Goal: Navigation & Orientation: Find specific page/section

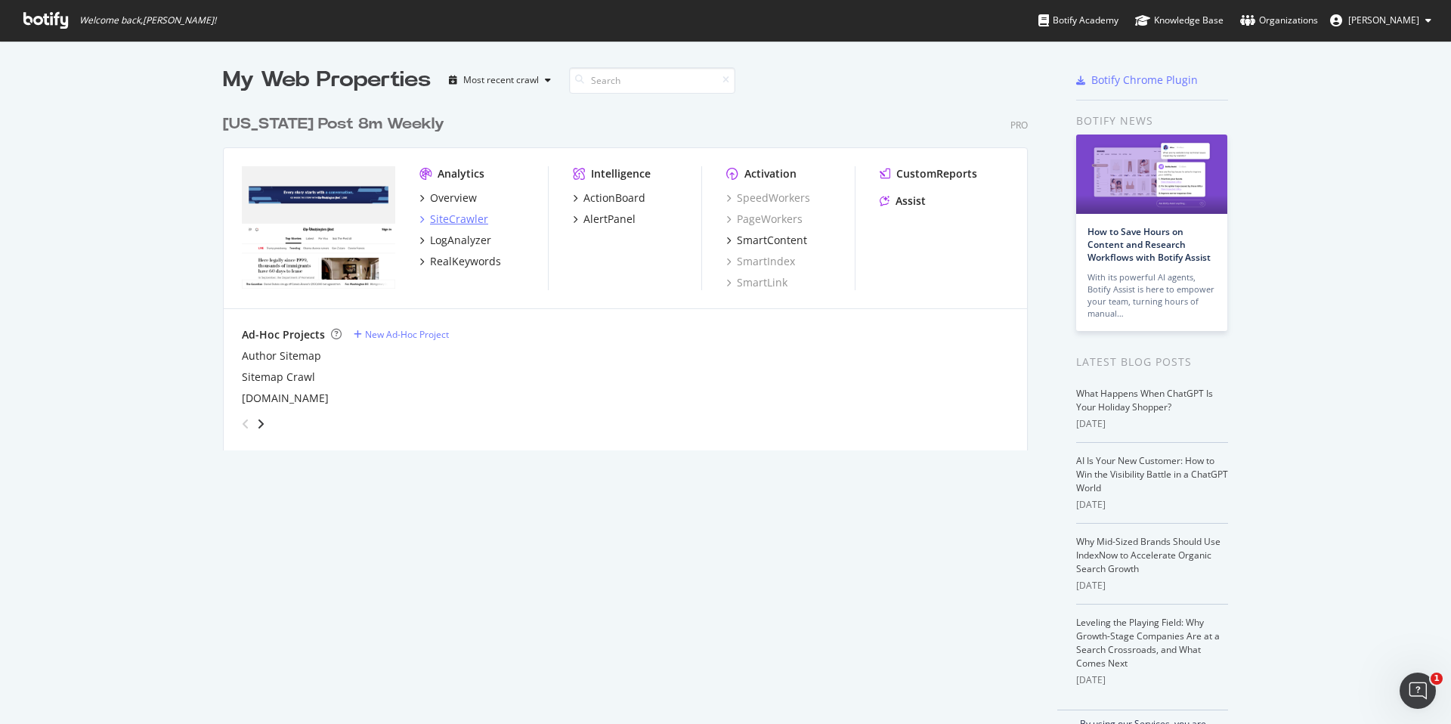
click at [451, 219] on div "SiteCrawler" at bounding box center [459, 219] width 58 height 15
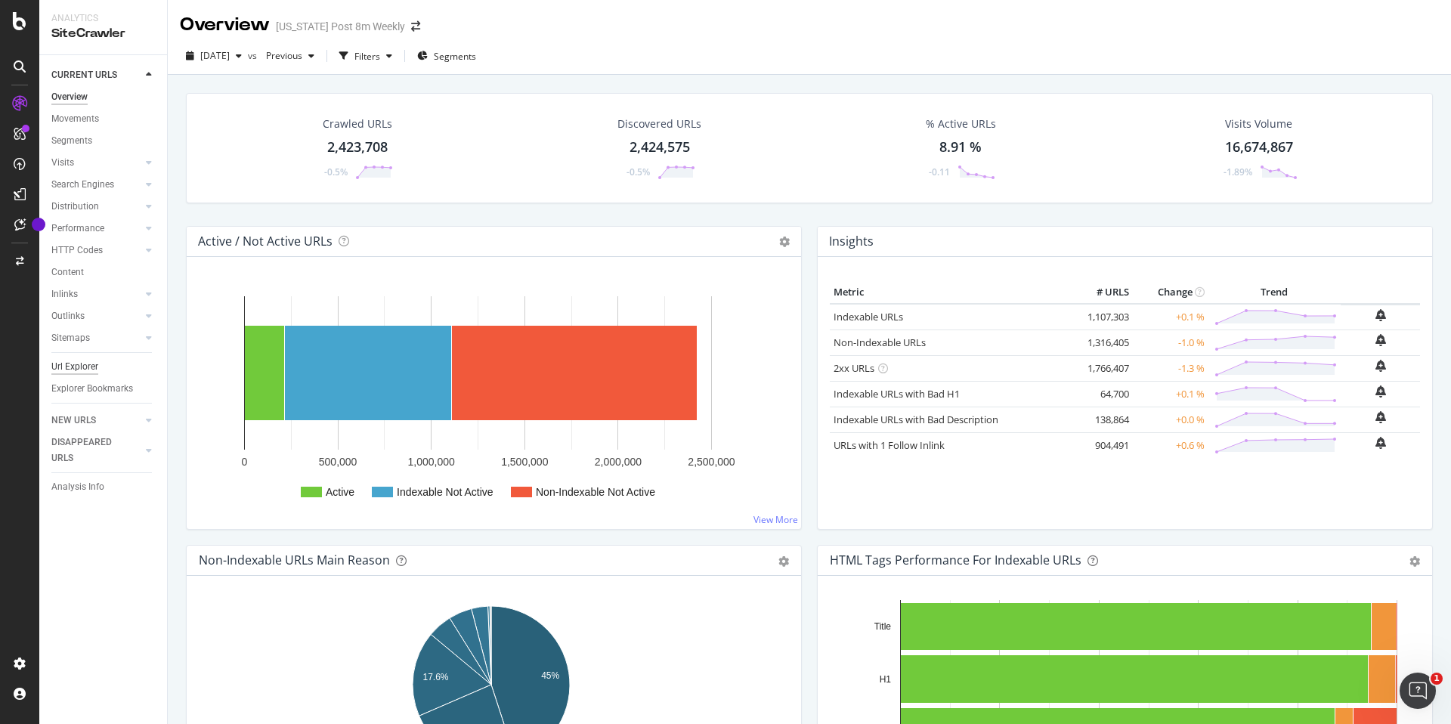
click at [82, 364] on div "Url Explorer" at bounding box center [74, 367] width 47 height 16
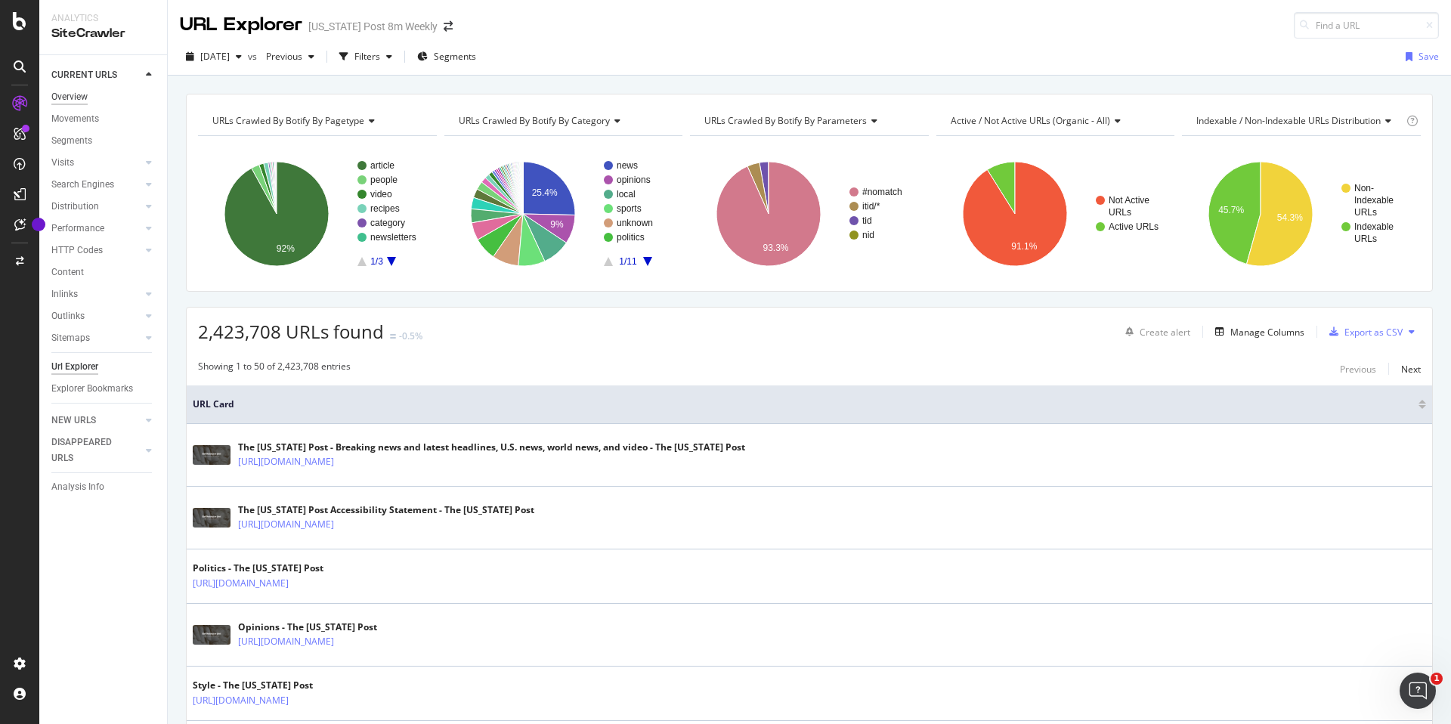
click at [75, 94] on div "Overview" at bounding box center [69, 97] width 36 height 16
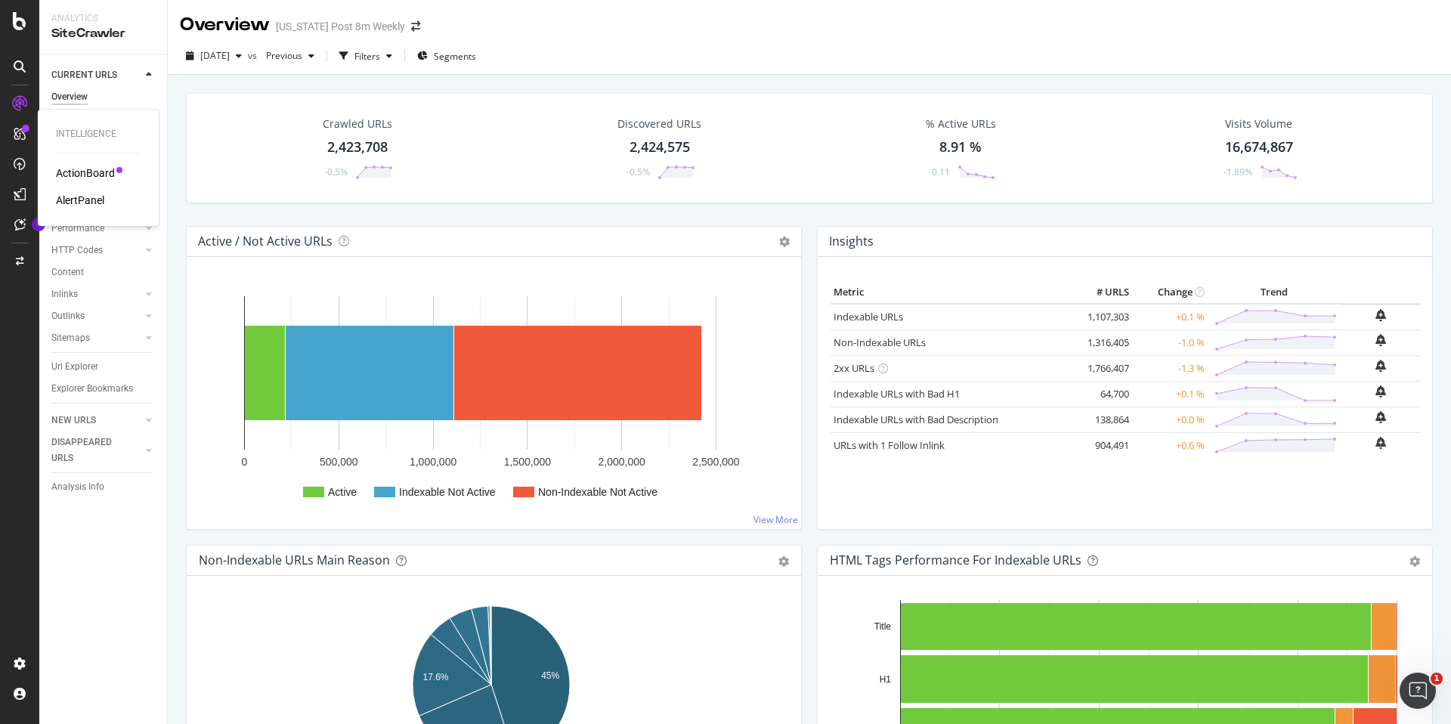
click at [76, 169] on div "ActionBoard" at bounding box center [85, 173] width 59 height 15
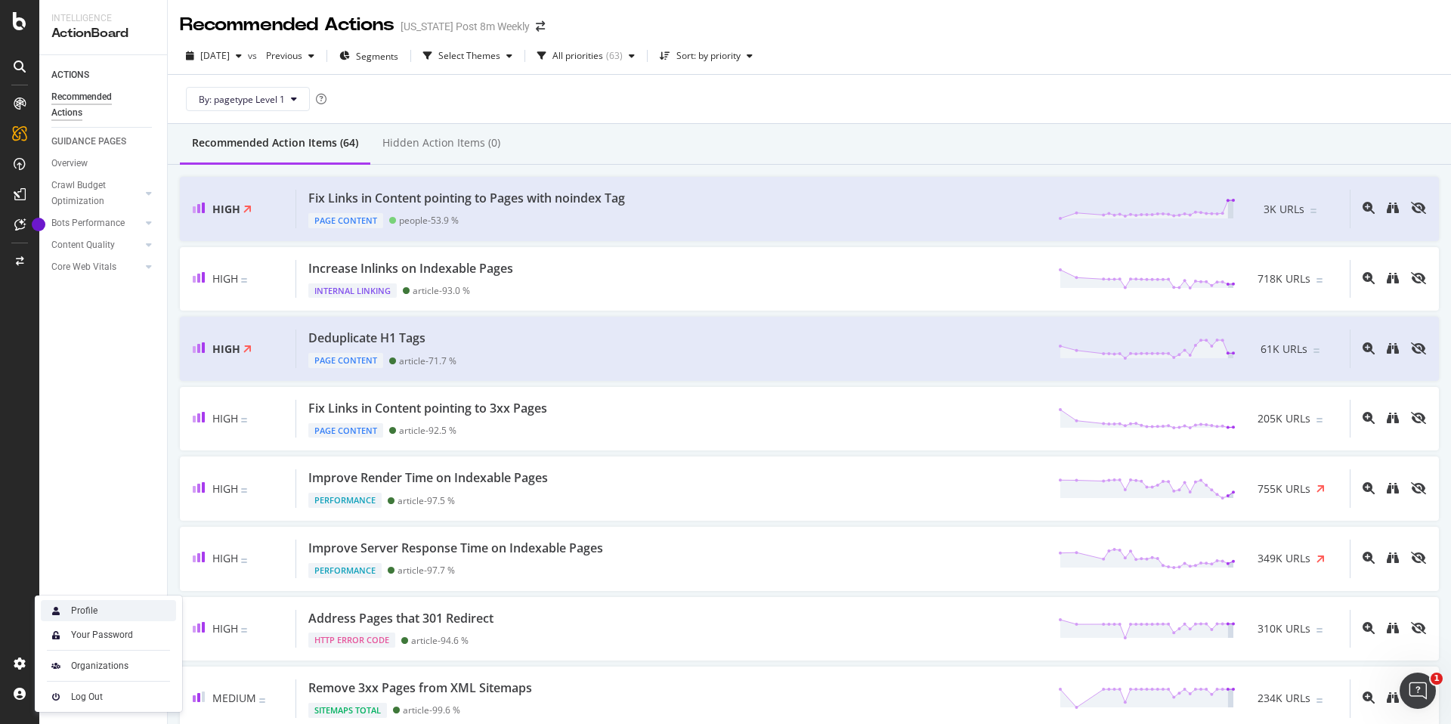
click at [101, 609] on div "Profile" at bounding box center [108, 610] width 135 height 21
click at [82, 660] on div "Organizations" at bounding box center [99, 666] width 57 height 12
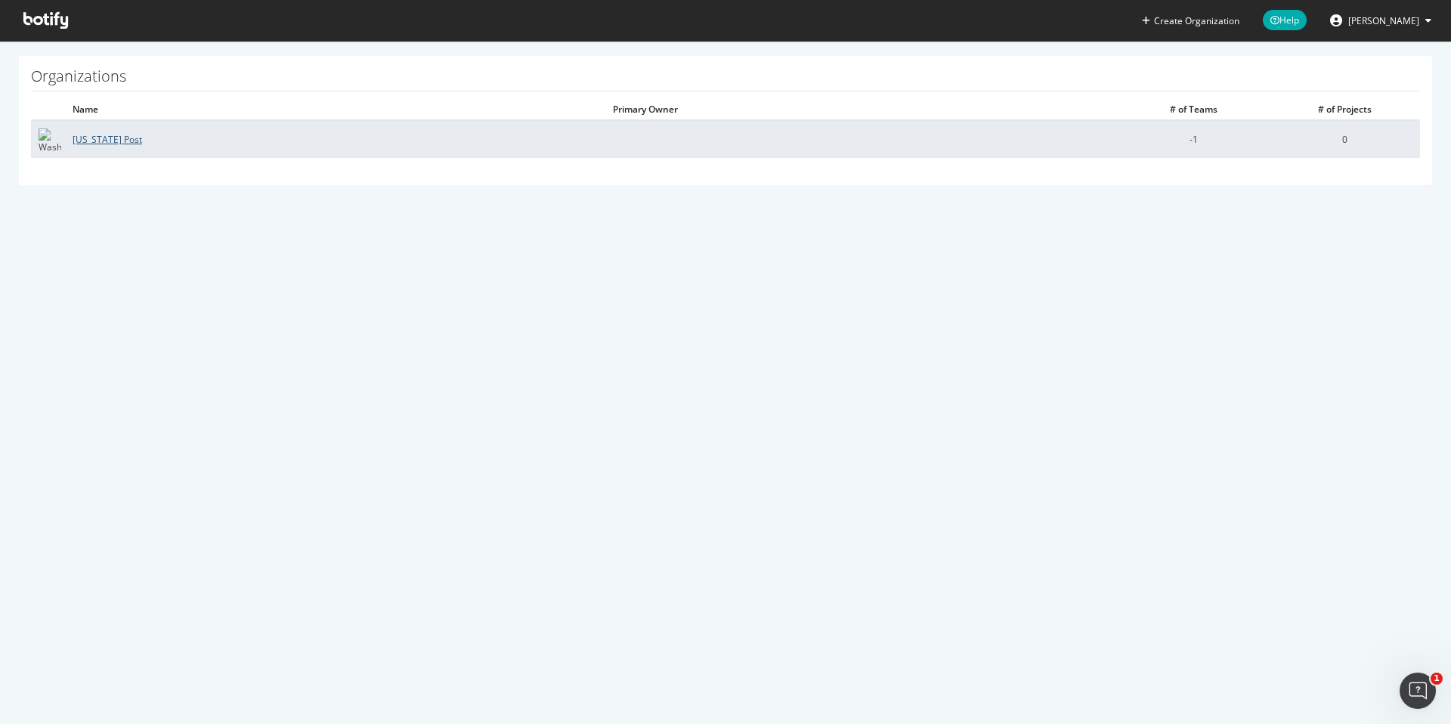
click at [97, 136] on link "[US_STATE] Post" at bounding box center [108, 139] width 70 height 13
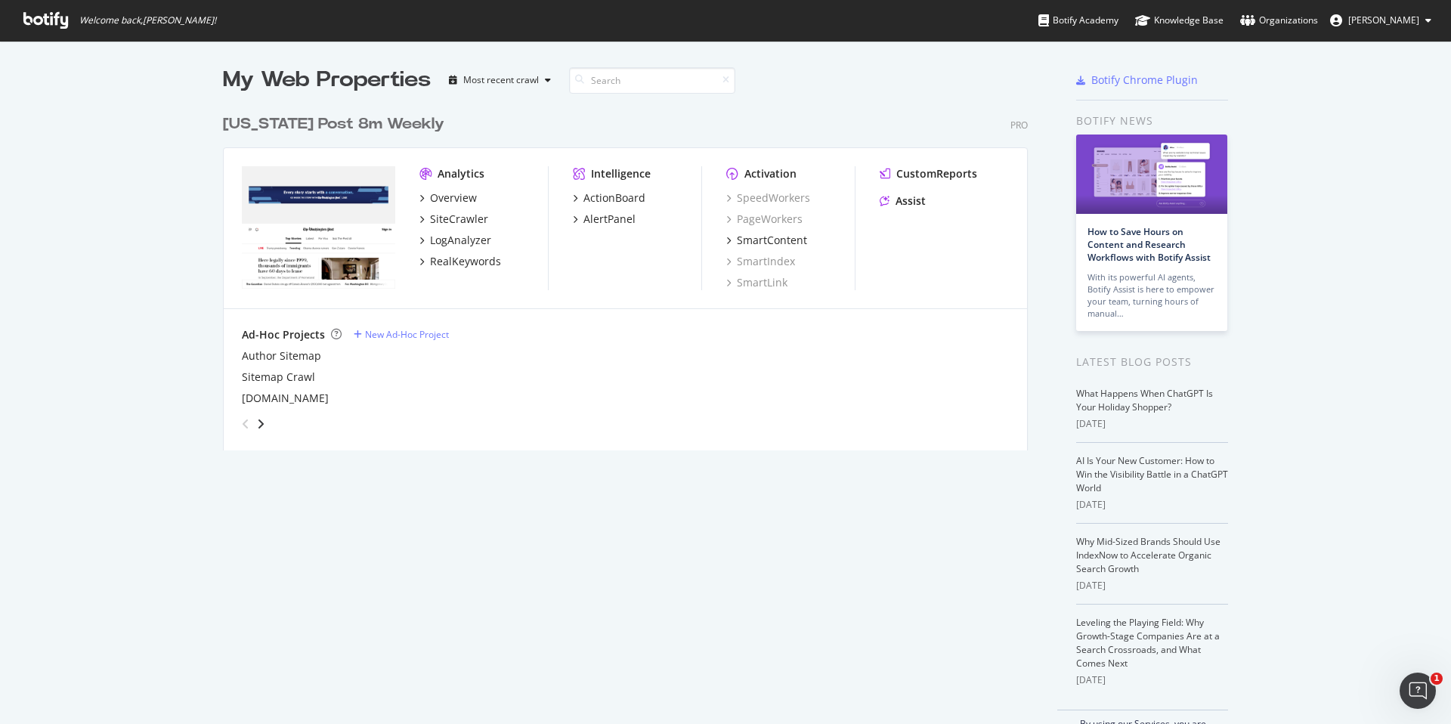
click at [1388, 23] on span "[PERSON_NAME]" at bounding box center [1383, 20] width 71 height 13
click at [1311, 16] on div "Organizations" at bounding box center [1279, 20] width 78 height 15
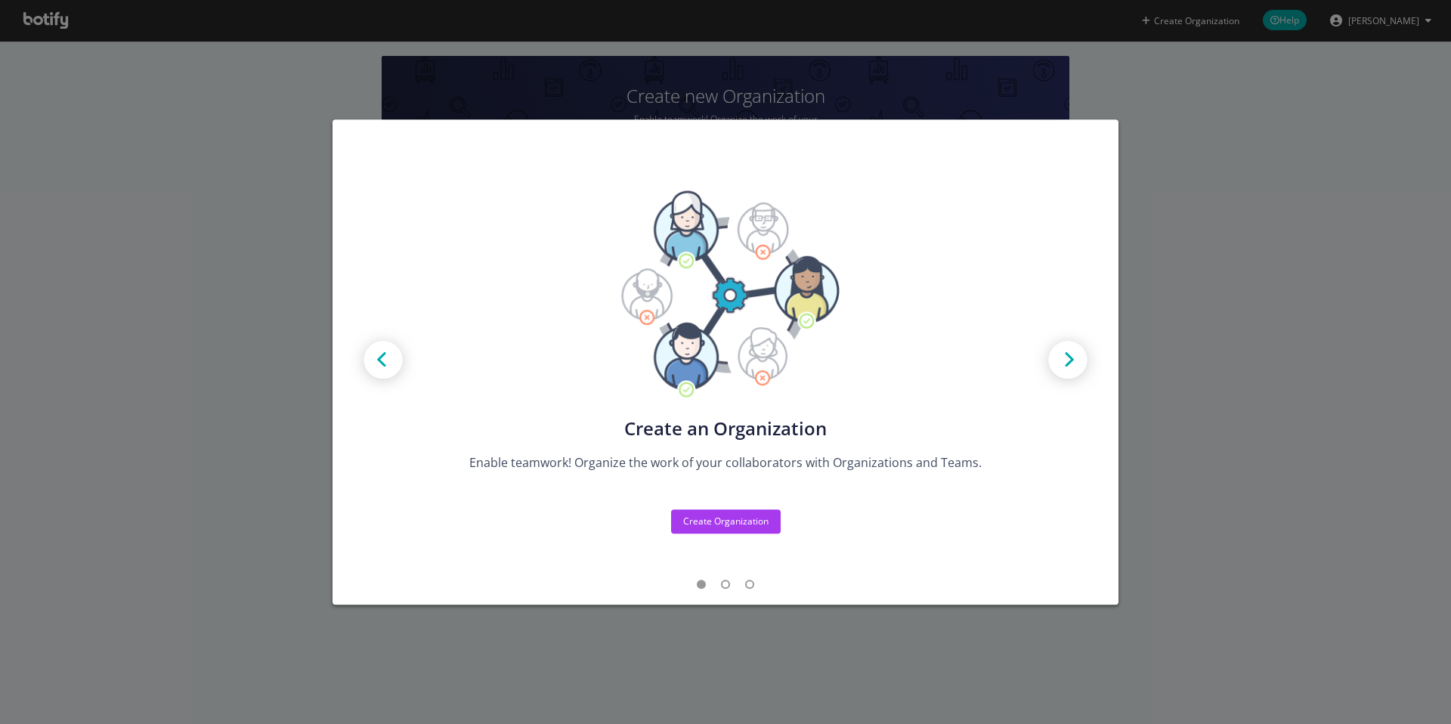
click at [1289, 159] on div "Create new Projects for your Teams Create the exact model that matches your Org…" at bounding box center [725, 362] width 1451 height 724
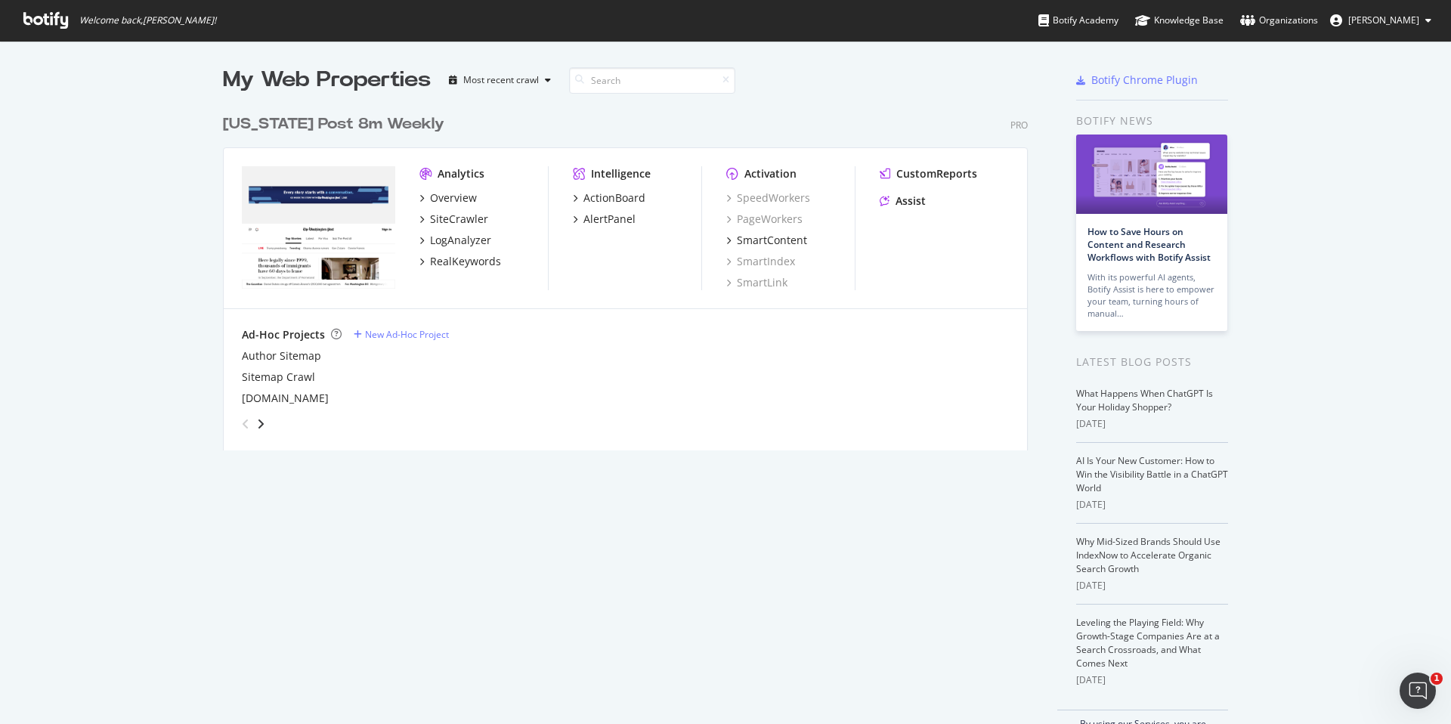
click at [1397, 10] on button "[PERSON_NAME]" at bounding box center [1380, 20] width 125 height 24
click at [876, 65] on div "My Web Properties Most recent crawl" at bounding box center [581, 80] width 716 height 30
